Goal: Browse casually: Explore the website without a specific task or goal

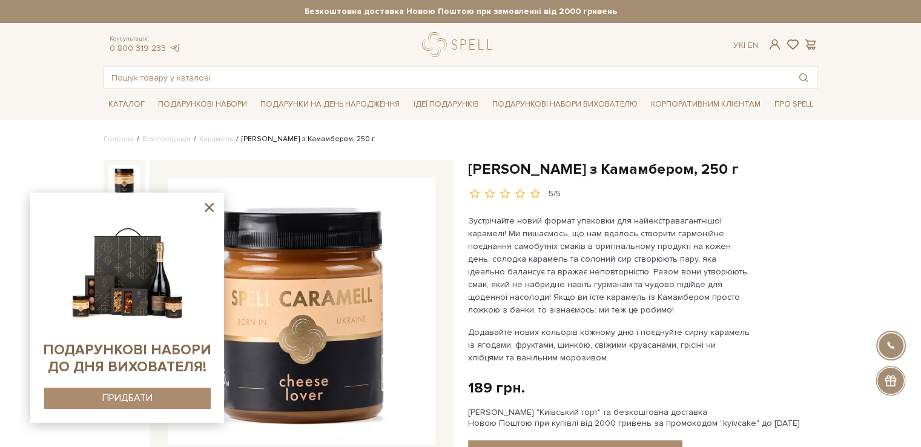
click at [305, 252] on img at bounding box center [302, 312] width 268 height 268
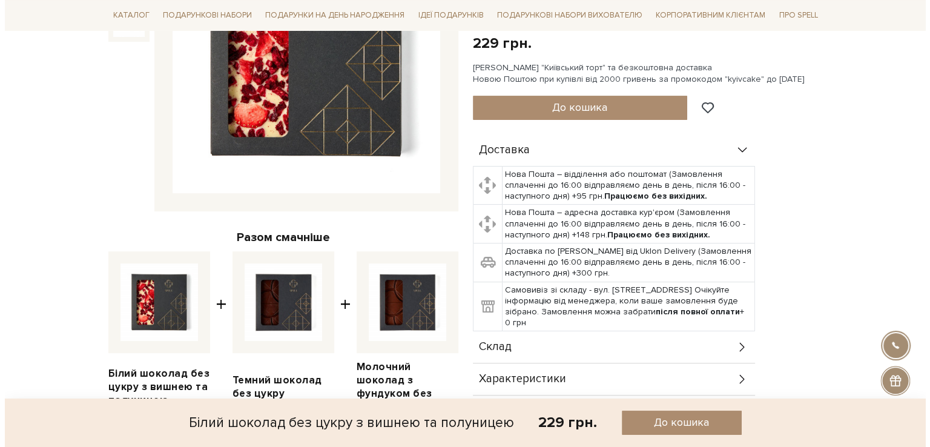
scroll to position [107, 0]
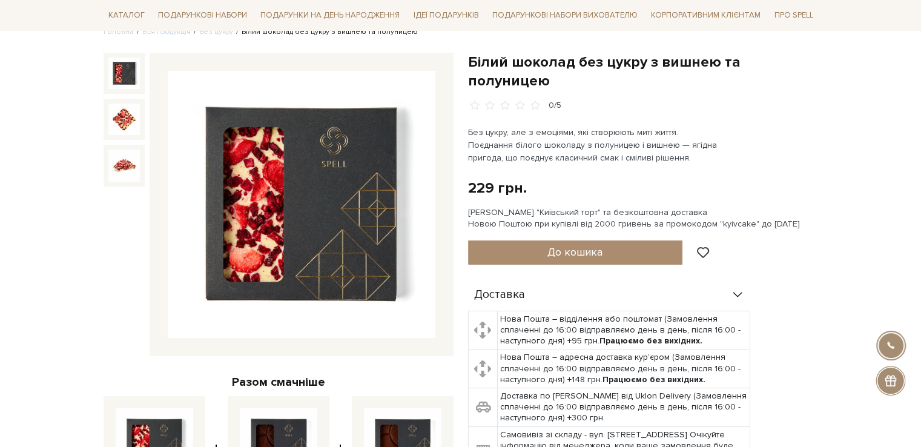
drag, startPoint x: 320, startPoint y: 156, endPoint x: 266, endPoint y: 192, distance: 64.2
click at [266, 192] on img at bounding box center [302, 205] width 268 height 268
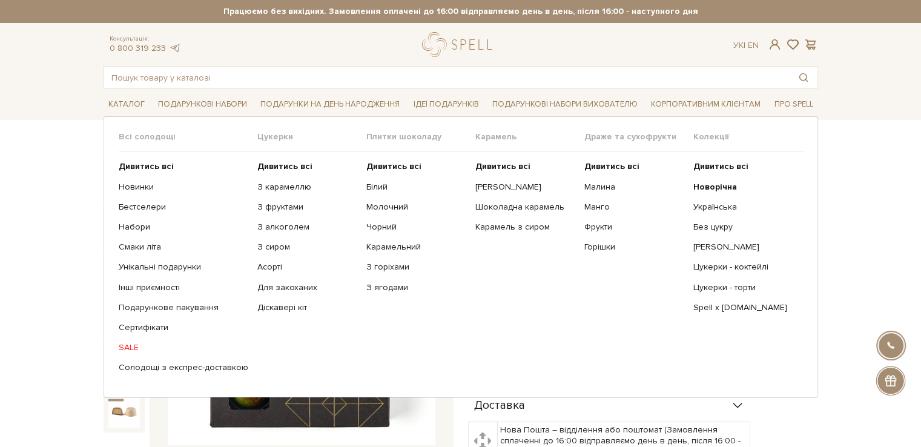
click at [282, 158] on ul "Дивитись всі З карамеллю З фруктами З алкоголем З сиром Асорті" at bounding box center [311, 267] width 109 height 230
click at [283, 167] on b "Дивитись всі" at bounding box center [284, 166] width 55 height 10
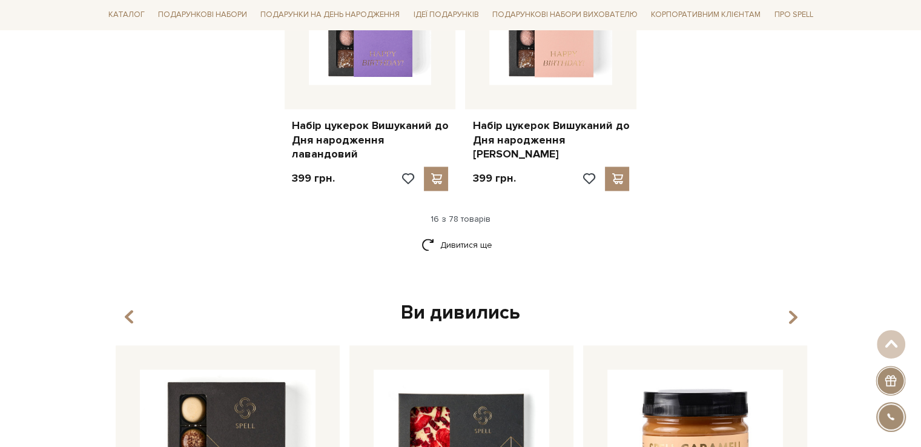
scroll to position [1748, 0]
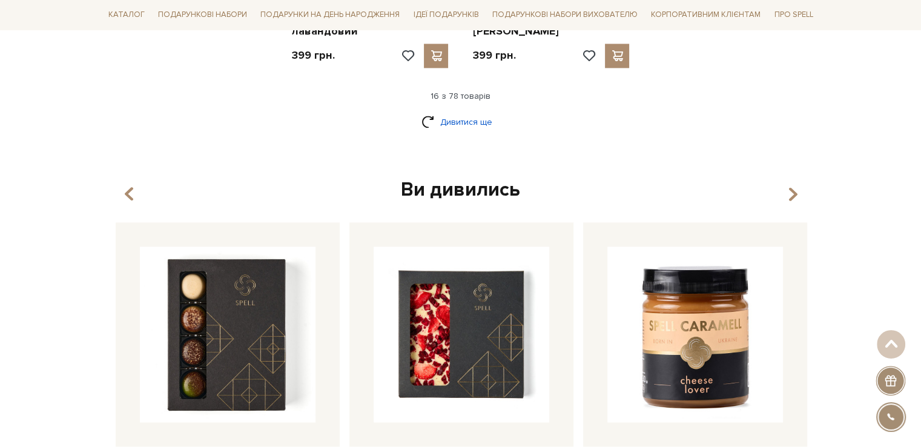
click at [470, 111] on link "Дивитися ще" at bounding box center [460, 121] width 79 height 21
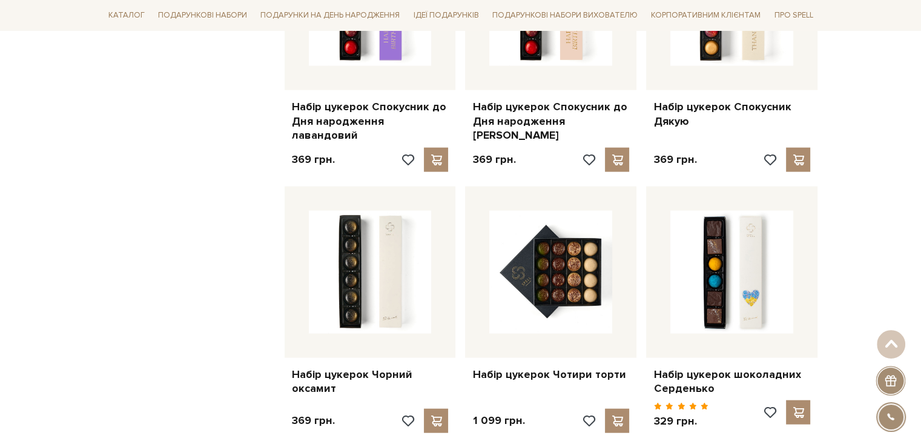
scroll to position [2752, 0]
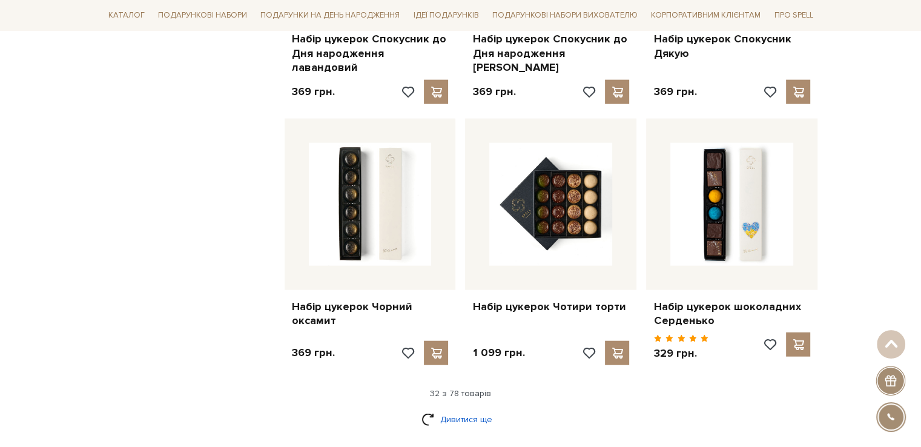
click at [426, 409] on link "Дивитися ще" at bounding box center [460, 419] width 79 height 21
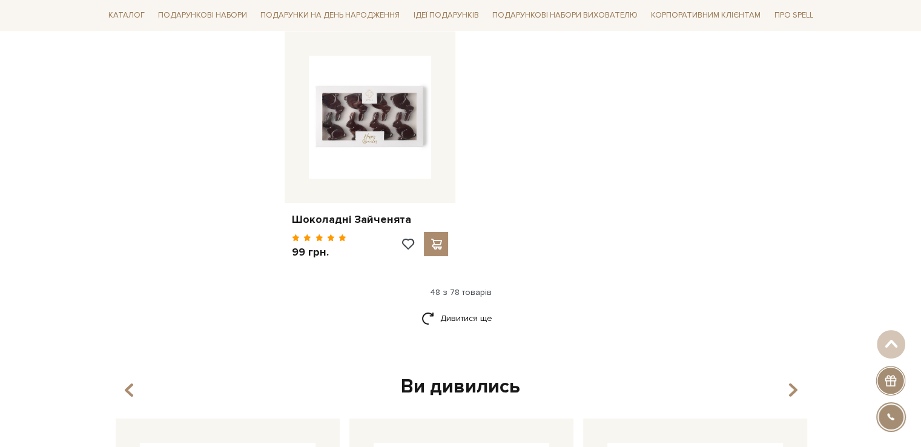
scroll to position [4422, 0]
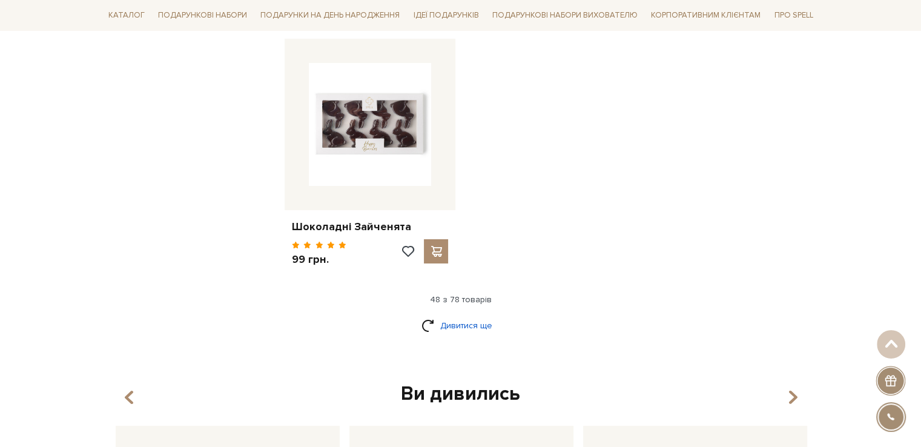
click at [465, 315] on link "Дивитися ще" at bounding box center [460, 325] width 79 height 21
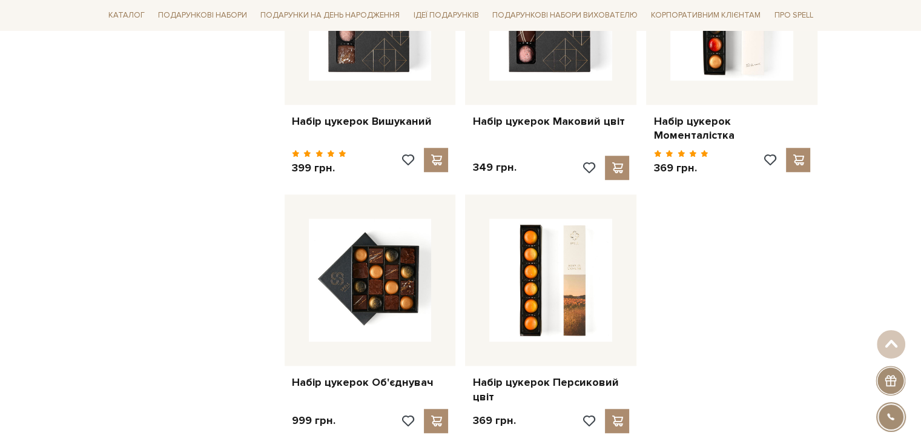
scroll to position [5657, 0]
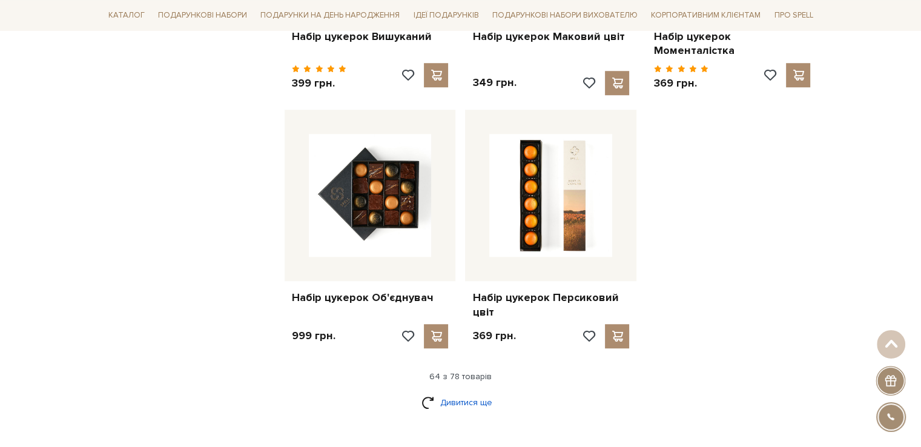
click at [442, 392] on link "Дивитися ще" at bounding box center [460, 402] width 79 height 21
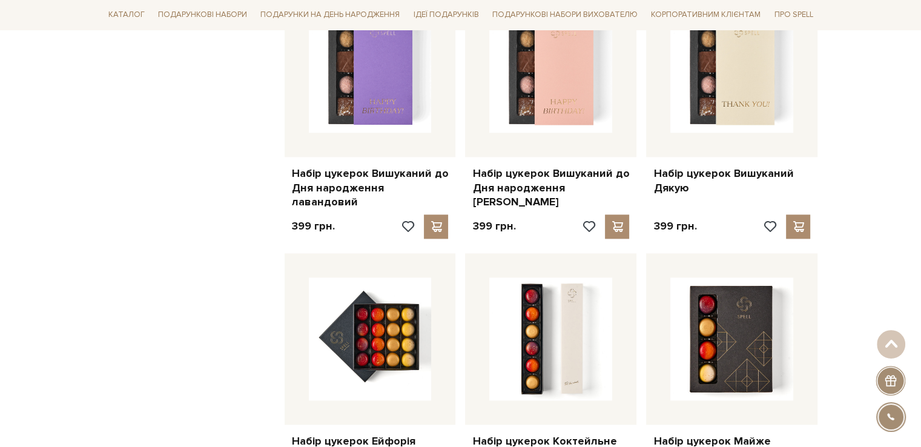
scroll to position [1448, 0]
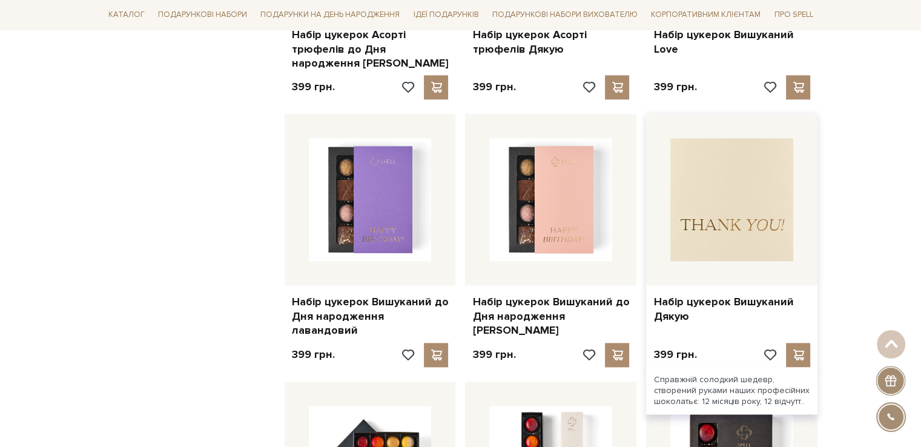
click at [731, 210] on img at bounding box center [731, 199] width 123 height 123
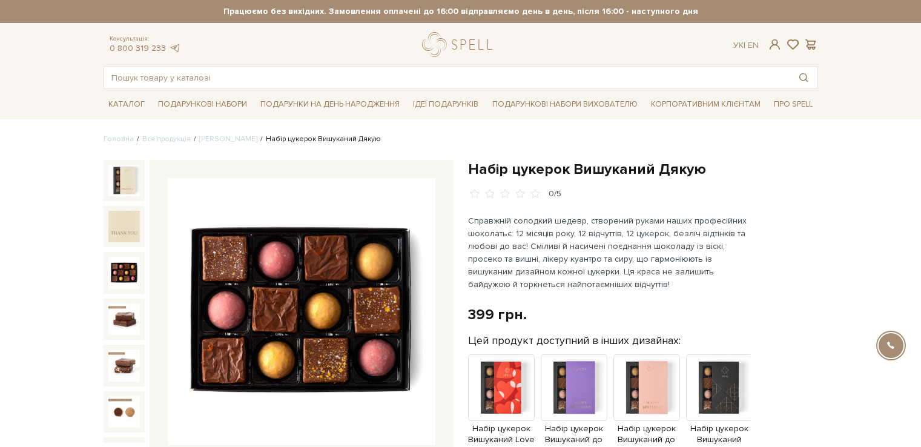
click at [131, 260] on img at bounding box center [123, 272] width 31 height 31
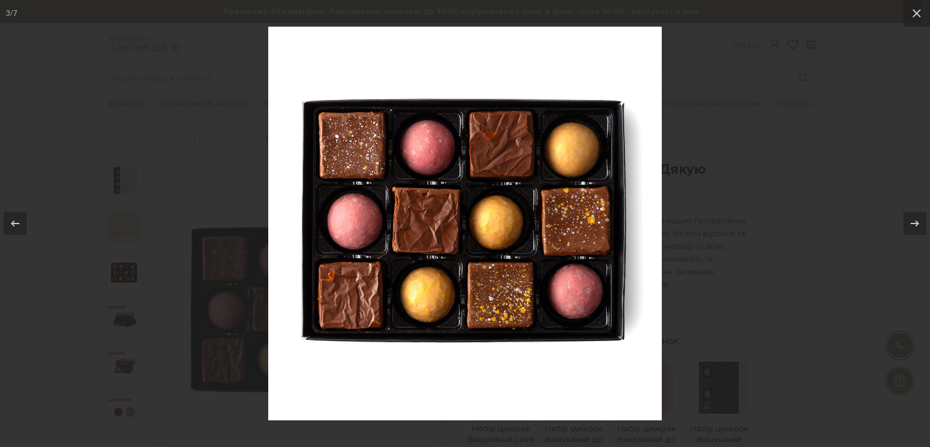
click at [211, 218] on div at bounding box center [465, 223] width 930 height 447
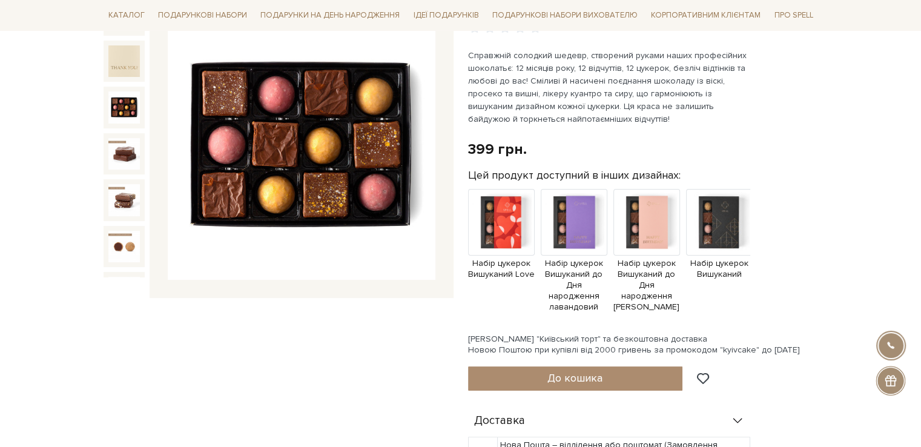
scroll to position [81, 0]
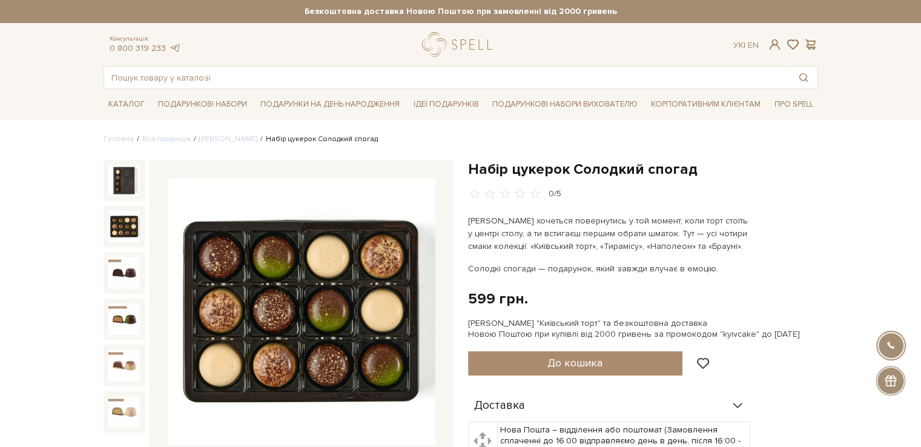
click at [124, 230] on img at bounding box center [123, 226] width 31 height 31
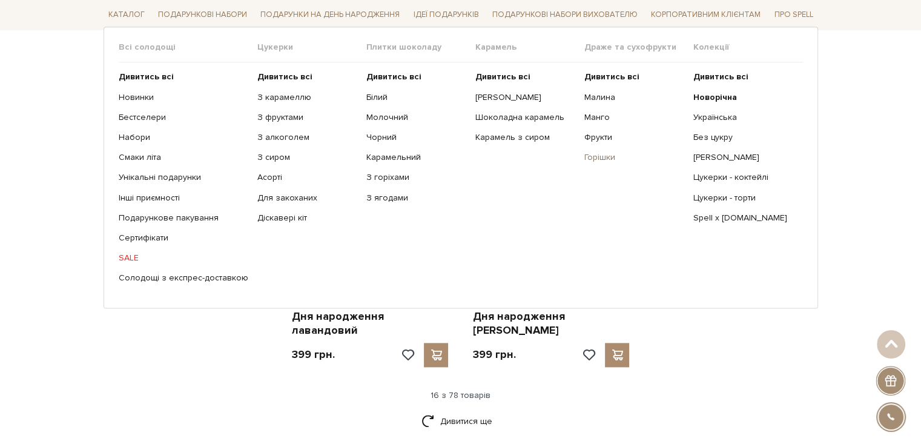
click at [599, 157] on link "Горішки" at bounding box center [634, 158] width 100 height 11
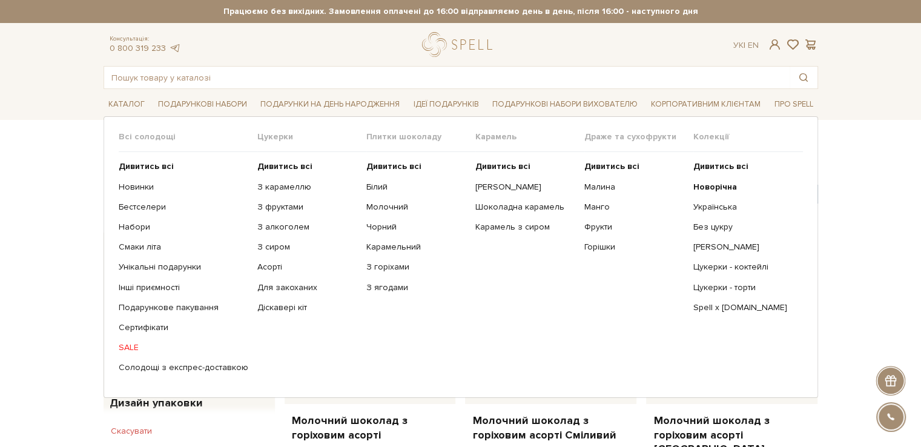
click at [142, 137] on span "Всі солодощі" at bounding box center [188, 136] width 139 height 11
click at [140, 170] on b "Дивитись всі" at bounding box center [146, 166] width 55 height 10
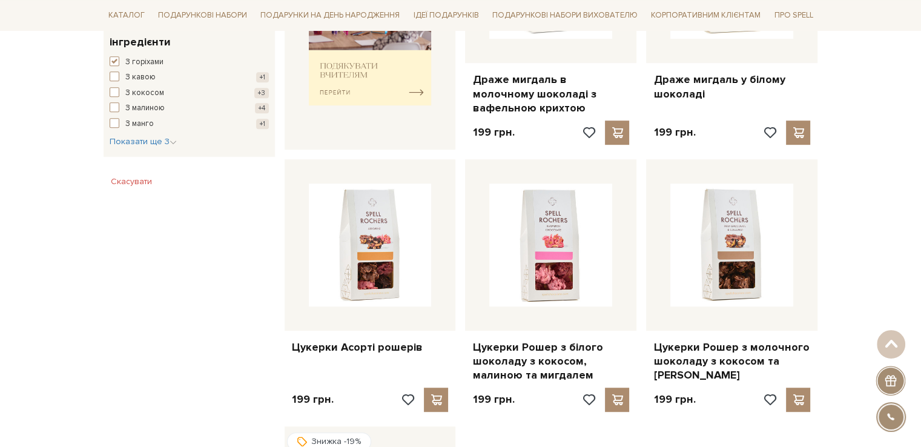
scroll to position [134, 0]
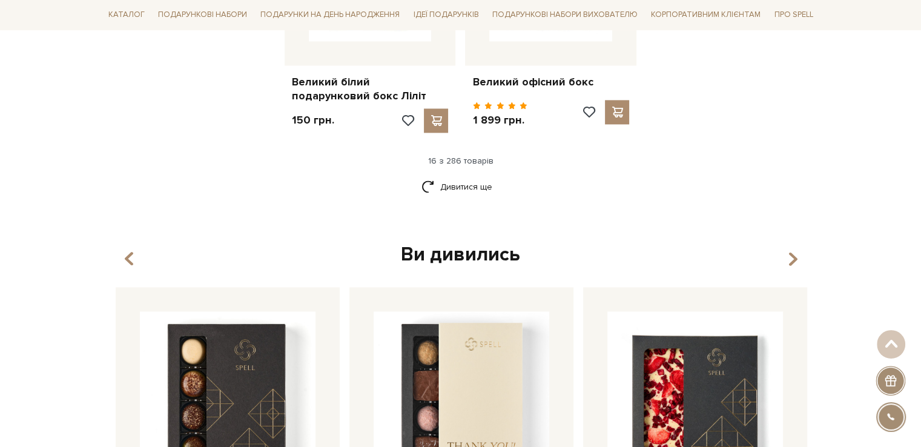
scroll to position [1660, 0]
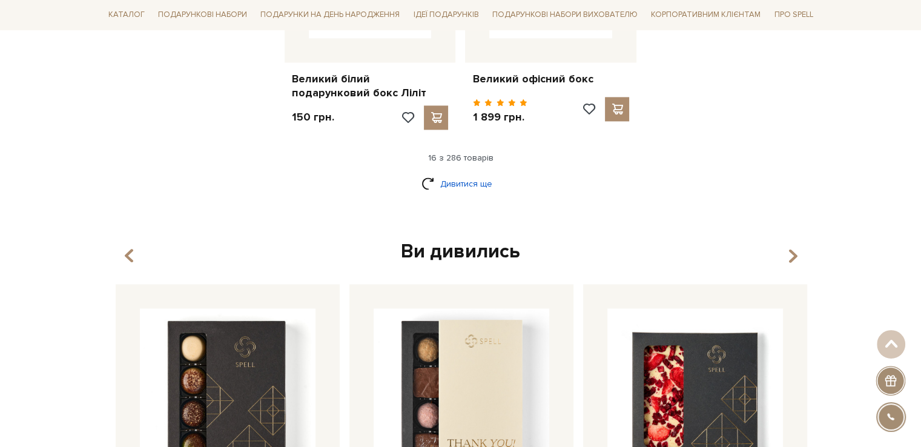
click at [439, 173] on link "Дивитися ще" at bounding box center [460, 183] width 79 height 21
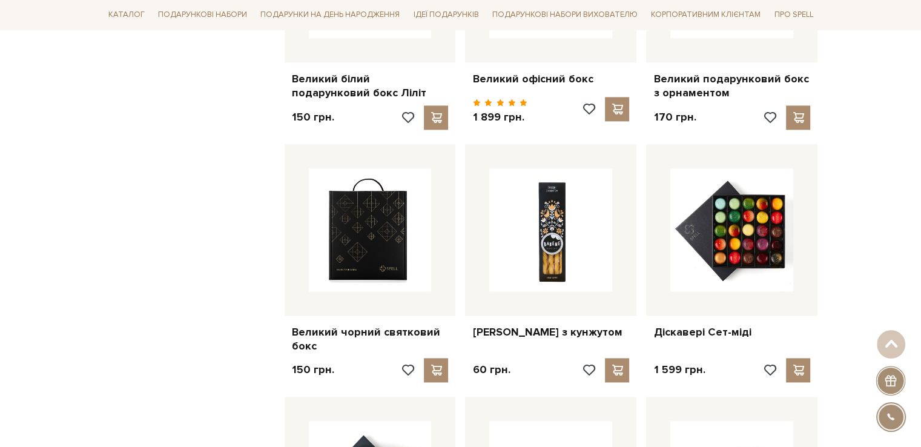
scroll to position [1713, 0]
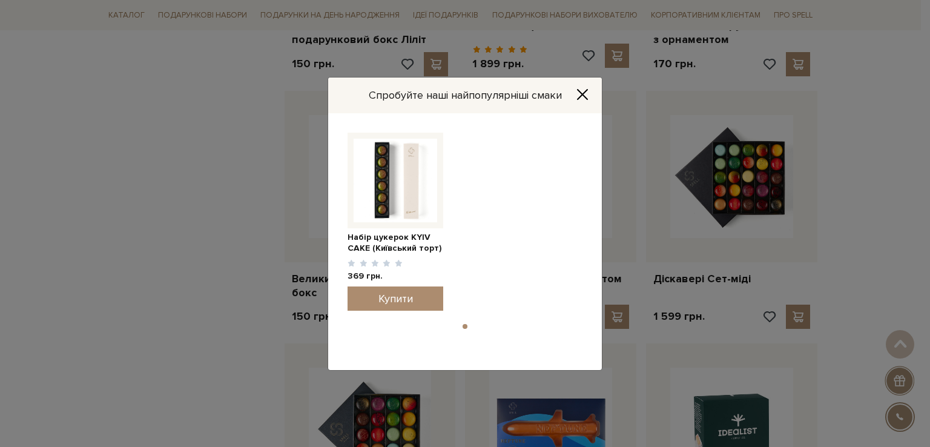
click at [584, 90] on icon "Close" at bounding box center [582, 94] width 12 height 12
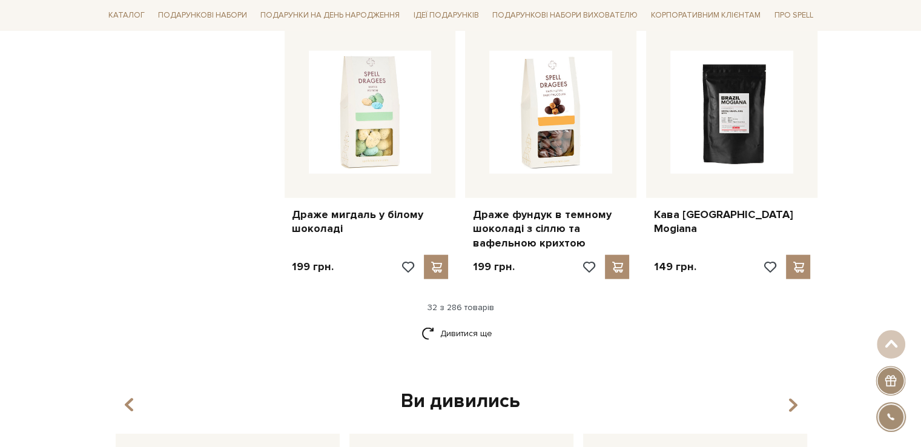
scroll to position [2798, 0]
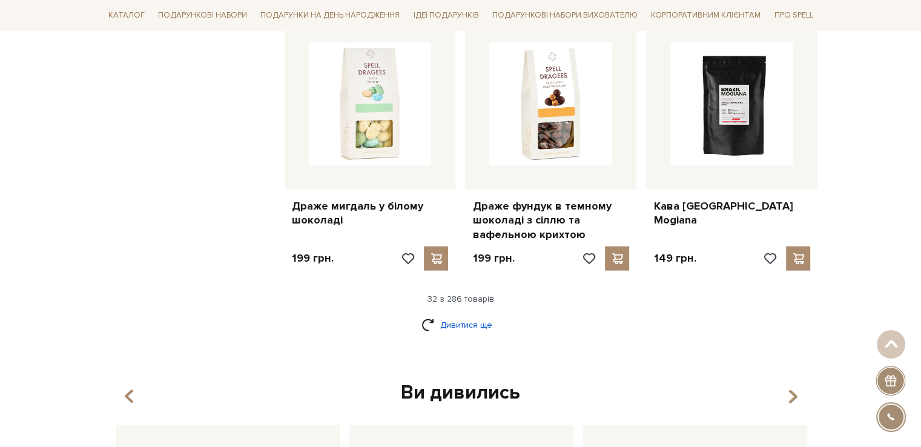
click at [452, 314] on link "Дивитися ще" at bounding box center [460, 324] width 79 height 21
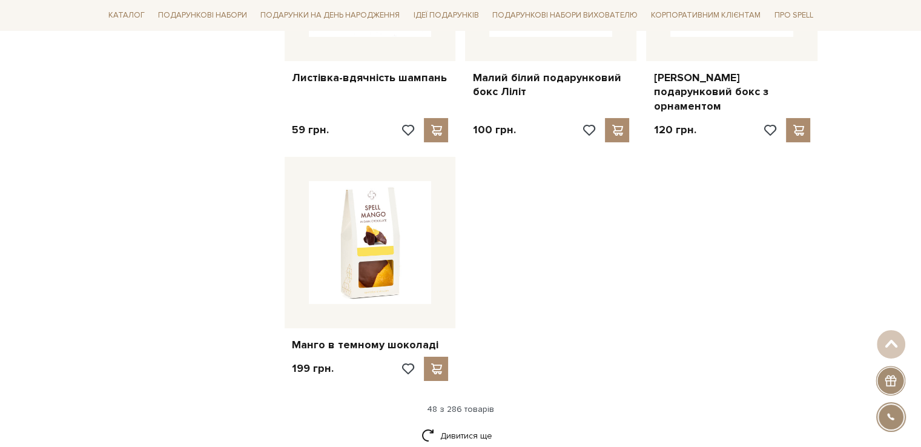
scroll to position [4282, 0]
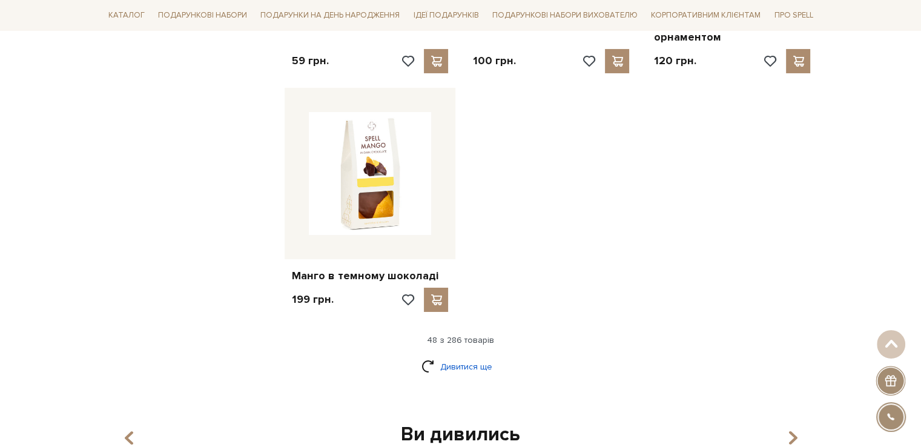
click at [475, 356] on link "Дивитися ще" at bounding box center [460, 366] width 79 height 21
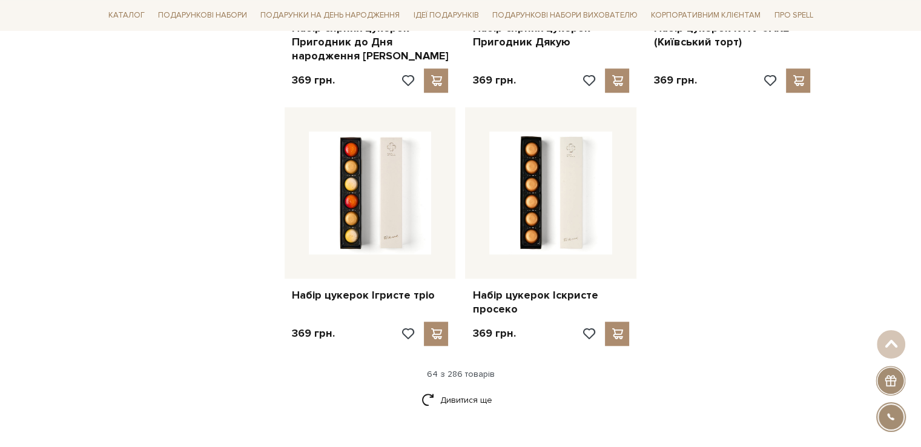
scroll to position [5656, 0]
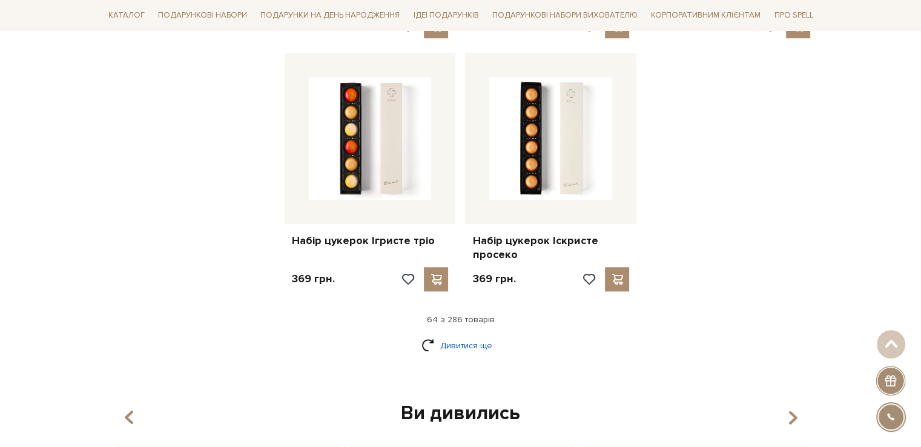
click at [463, 335] on link "Дивитися ще" at bounding box center [460, 345] width 79 height 21
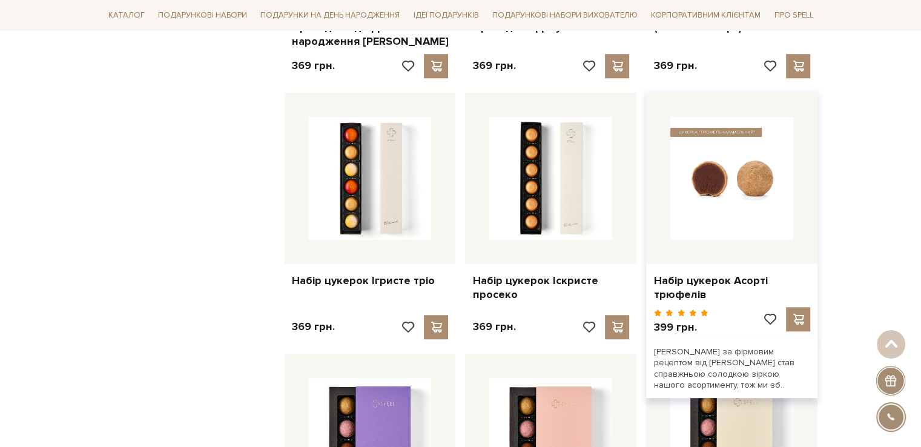
scroll to position [5595, 0]
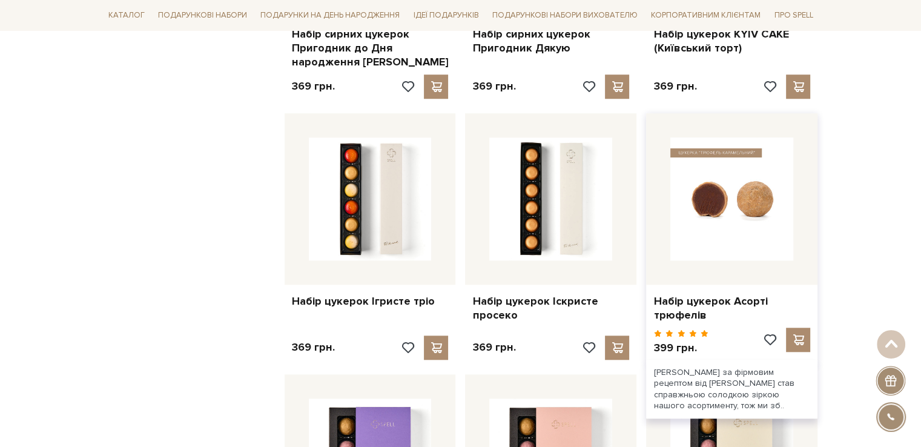
click at [742, 137] on img at bounding box center [731, 198] width 123 height 123
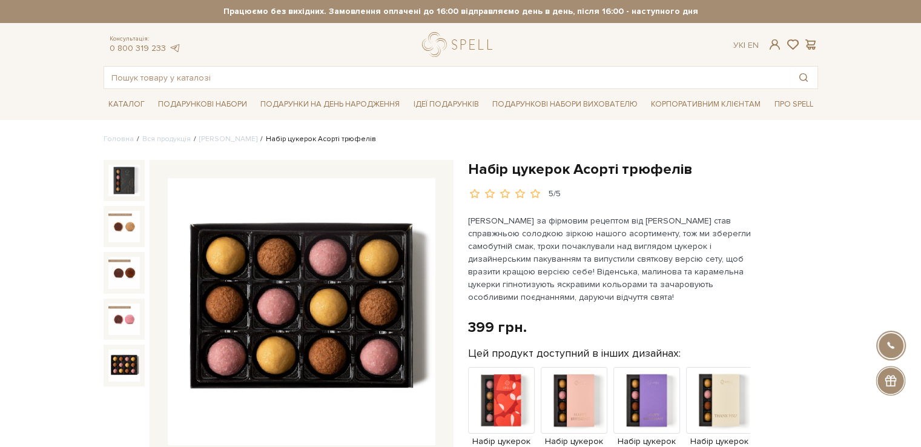
click at [119, 358] on img at bounding box center [123, 364] width 31 height 31
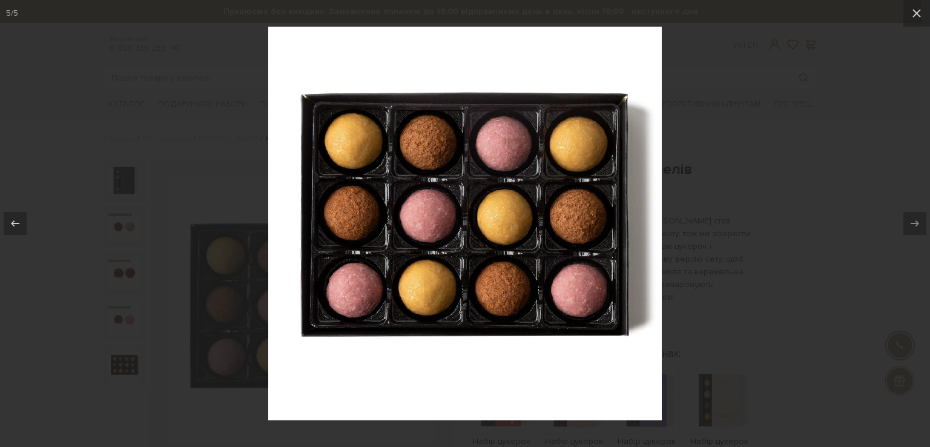
click at [718, 166] on div at bounding box center [465, 223] width 930 height 447
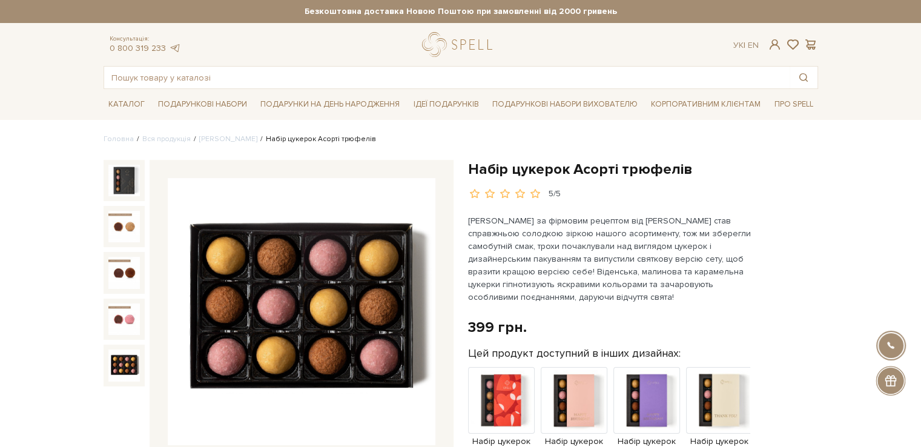
click at [542, 170] on h1 "Набір цукерок Асорті трюфелів" at bounding box center [643, 169] width 350 height 19
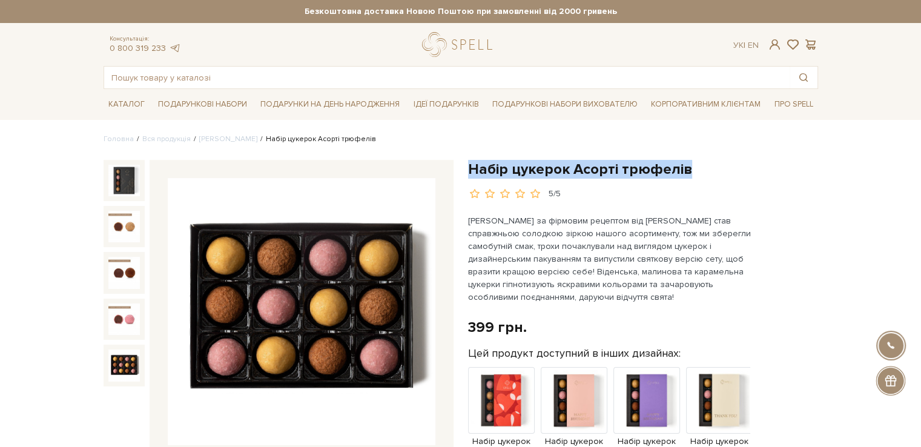
click at [542, 170] on h1 "Набір цукерок Асорті трюфелів" at bounding box center [643, 169] width 350 height 19
copy div "Набір цукерок Асорті трюфелів"
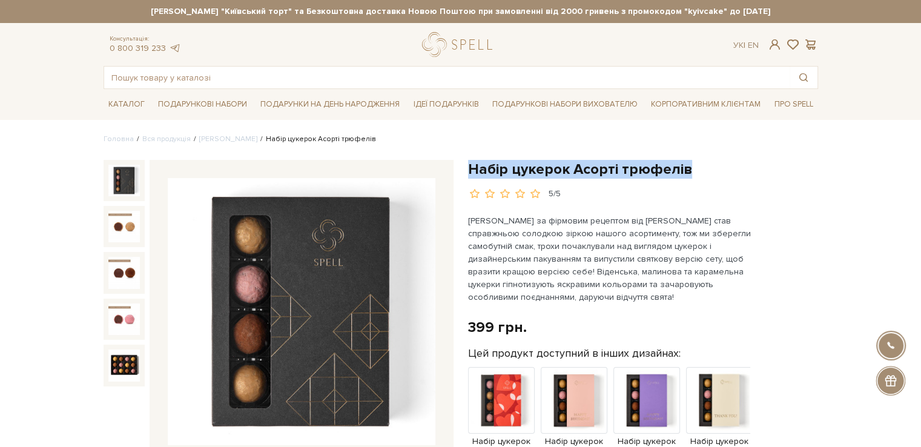
click at [124, 177] on img at bounding box center [123, 180] width 31 height 31
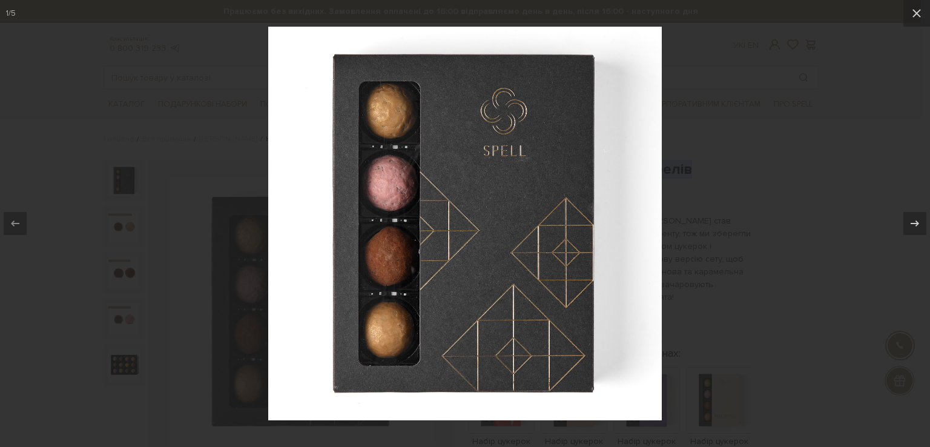
click at [710, 146] on div at bounding box center [465, 223] width 930 height 447
